Goal: Contribute content: Add original content to the website for others to see

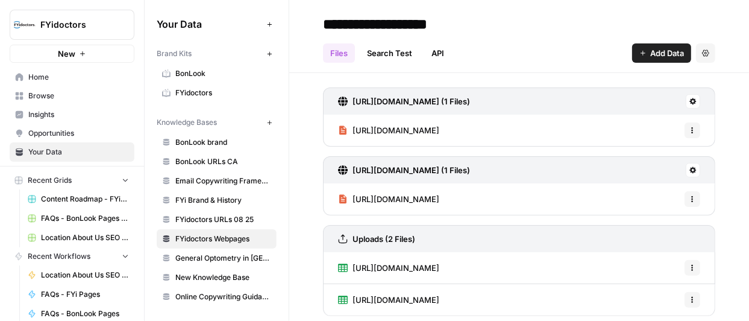
click at [57, 95] on span "Browse" at bounding box center [78, 95] width 101 height 11
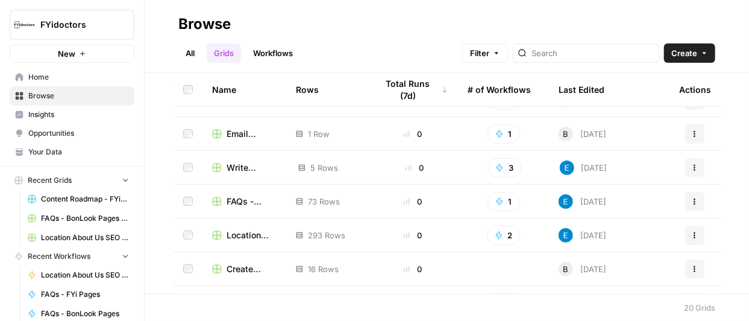
scroll to position [295, 0]
click at [145, 23] on icon "button" at bounding box center [146, 24] width 3 height 5
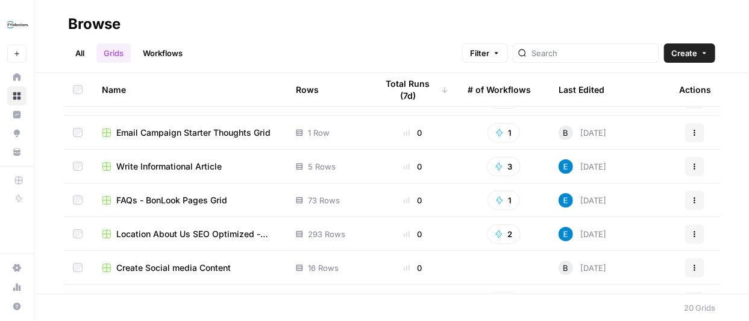
click at [192, 162] on span "Write Informational Article" at bounding box center [169, 166] width 106 height 12
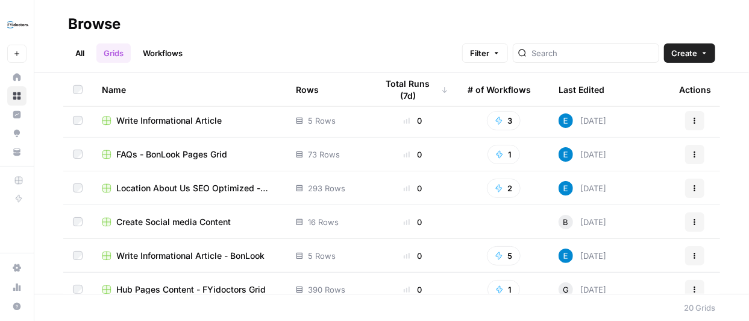
scroll to position [342, 0]
click at [214, 253] on span "Write Informational Article - BonLook" at bounding box center [190, 254] width 148 height 12
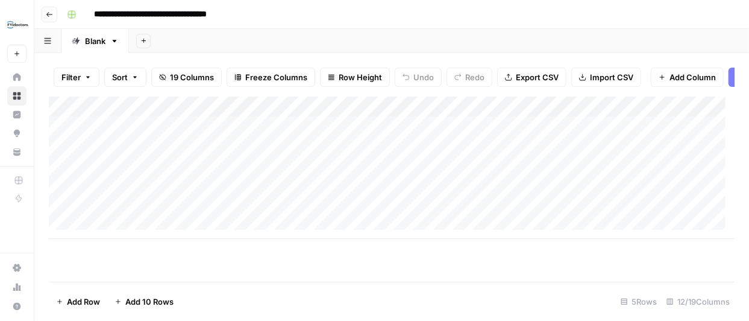
click at [51, 16] on icon "button" at bounding box center [49, 14] width 7 height 7
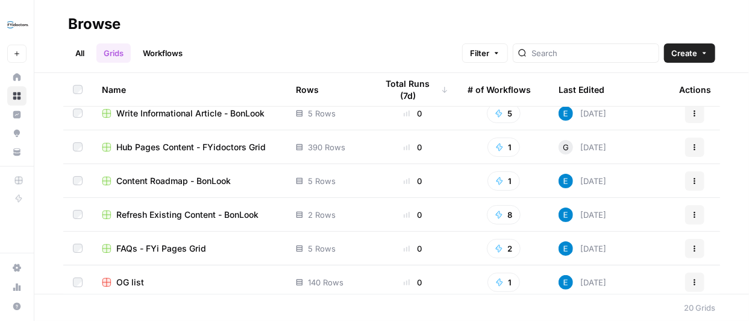
scroll to position [488, 0]
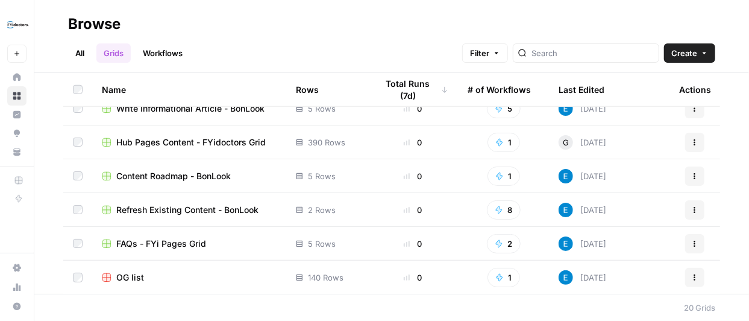
click at [134, 277] on span "OG list" at bounding box center [130, 277] width 28 height 12
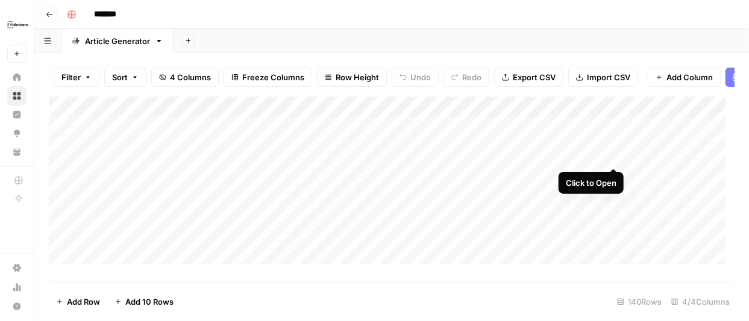
click at [611, 153] on div "Add Column" at bounding box center [392, 184] width 686 height 177
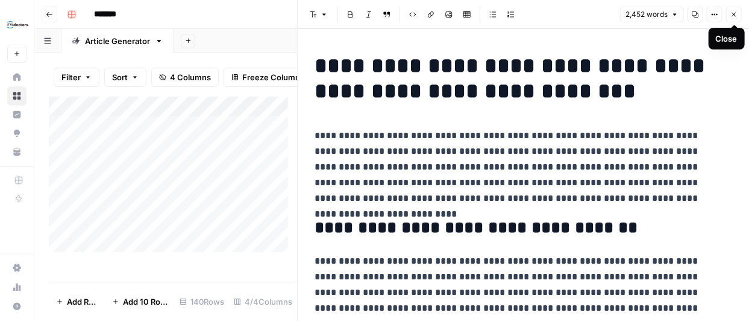
click at [734, 10] on button "Close" at bounding box center [734, 15] width 16 height 16
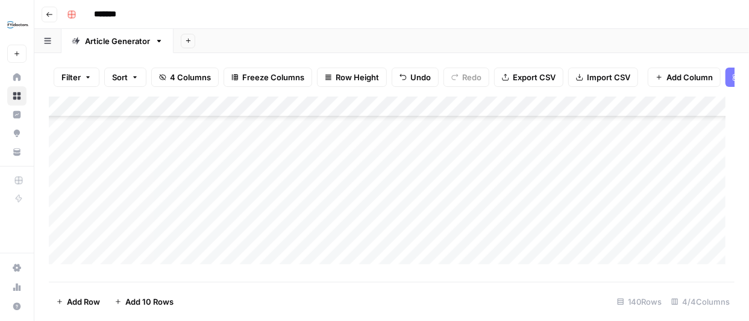
scroll to position [2742, 0]
click at [195, 263] on div "Add Column" at bounding box center [392, 184] width 686 height 177
click at [187, 268] on div "Add Column" at bounding box center [392, 184] width 686 height 177
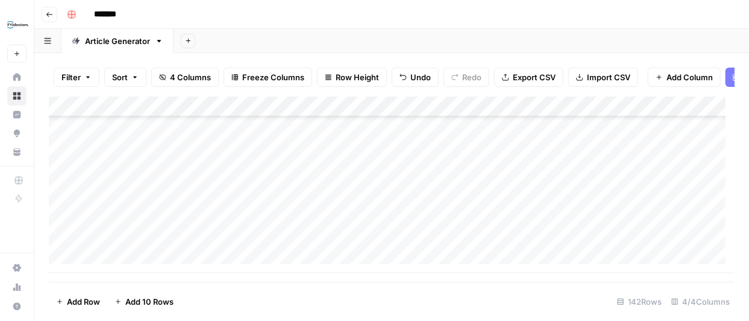
click at [174, 218] on div "Add Column" at bounding box center [392, 184] width 686 height 177
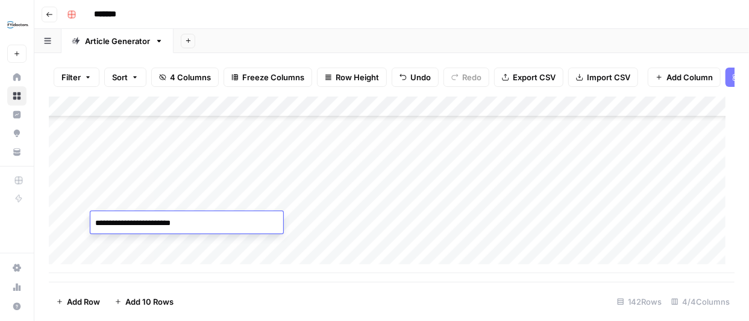
type textarea "**********"
click at [336, 221] on div "Add Column" at bounding box center [392, 184] width 686 height 177
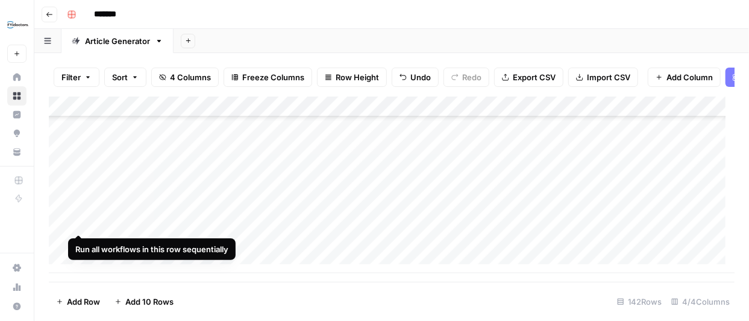
click at [78, 220] on div "Add Column" at bounding box center [392, 184] width 686 height 177
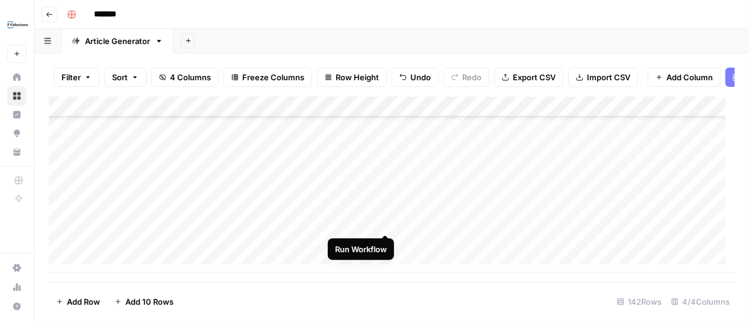
click at [383, 220] on div "Add Column" at bounding box center [392, 184] width 686 height 177
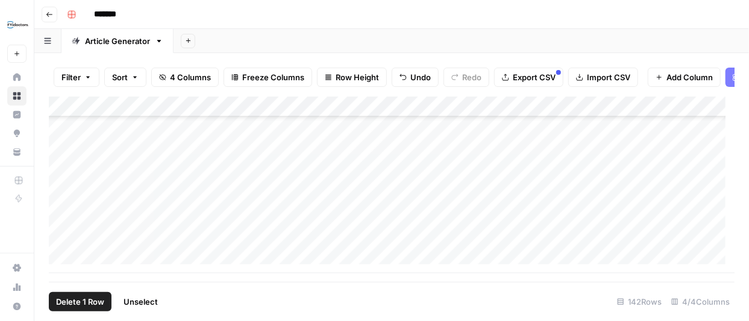
click at [61, 221] on div "Add Column" at bounding box center [392, 184] width 686 height 177
click at [80, 297] on span "Delete 1 Row" at bounding box center [80, 301] width 48 height 12
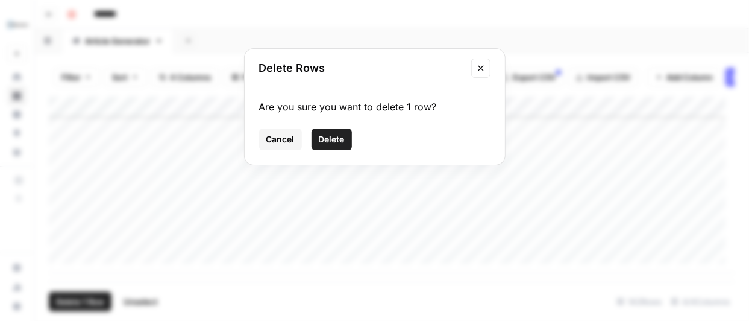
click at [339, 132] on button "Delete" at bounding box center [332, 139] width 40 height 22
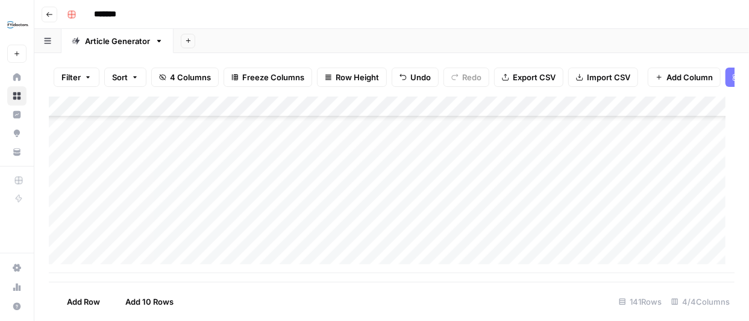
scroll to position [2762, 0]
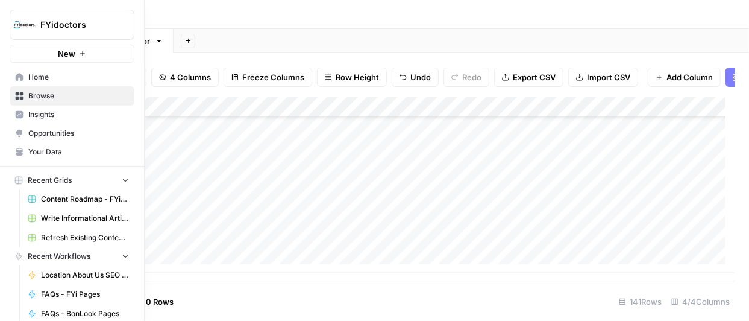
click at [42, 94] on span "Browse" at bounding box center [78, 95] width 101 height 11
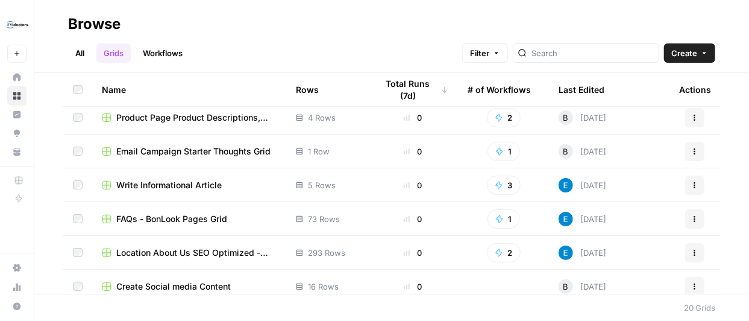
scroll to position [312, 0]
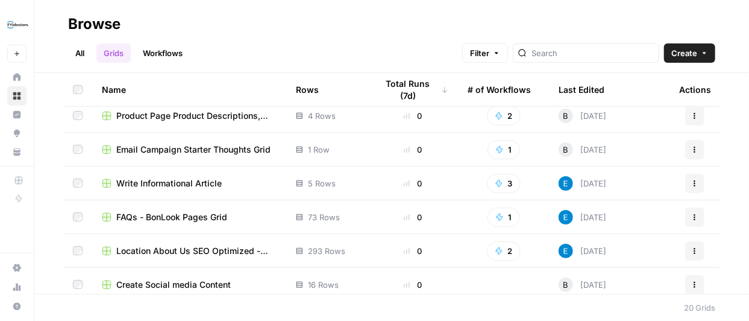
click at [215, 181] on span "Write Informational Article" at bounding box center [169, 183] width 106 height 12
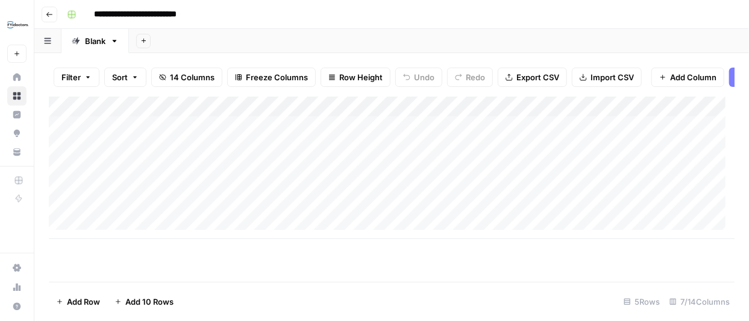
click at [206, 138] on div "Add Column" at bounding box center [392, 167] width 686 height 142
click at [189, 156] on div "Add Column" at bounding box center [392, 167] width 686 height 142
click at [179, 177] on div "Add Column" at bounding box center [392, 167] width 686 height 142
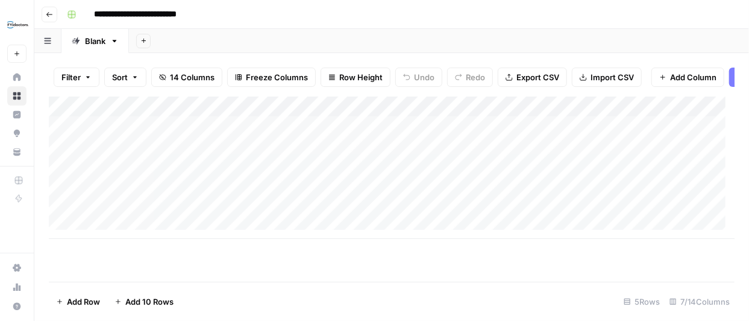
click at [238, 112] on div "Add Column" at bounding box center [392, 167] width 686 height 142
click at [402, 115] on div "Add Column" at bounding box center [392, 167] width 686 height 142
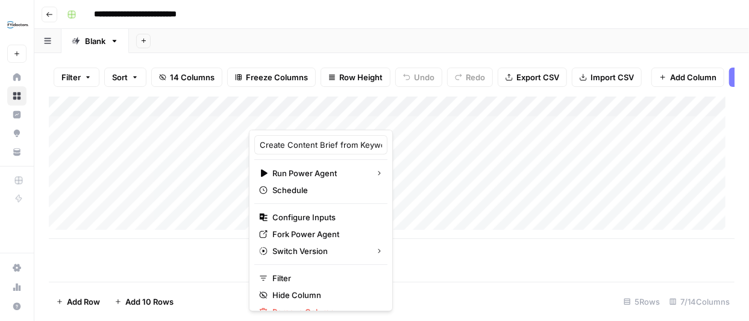
click at [484, 275] on div "Add Column" at bounding box center [392, 188] width 686 height 185
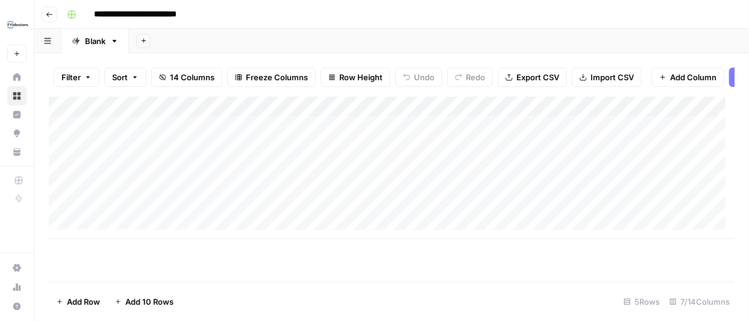
click at [183, 230] on div "Add Column" at bounding box center [392, 167] width 686 height 142
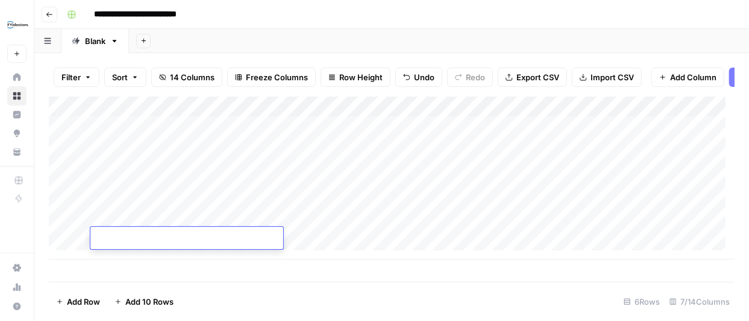
click at [360, 291] on footer "Add Row Add 10 Rows 6 Rows 7/14 Columns" at bounding box center [392, 301] width 686 height 39
